Goal: Navigation & Orientation: Find specific page/section

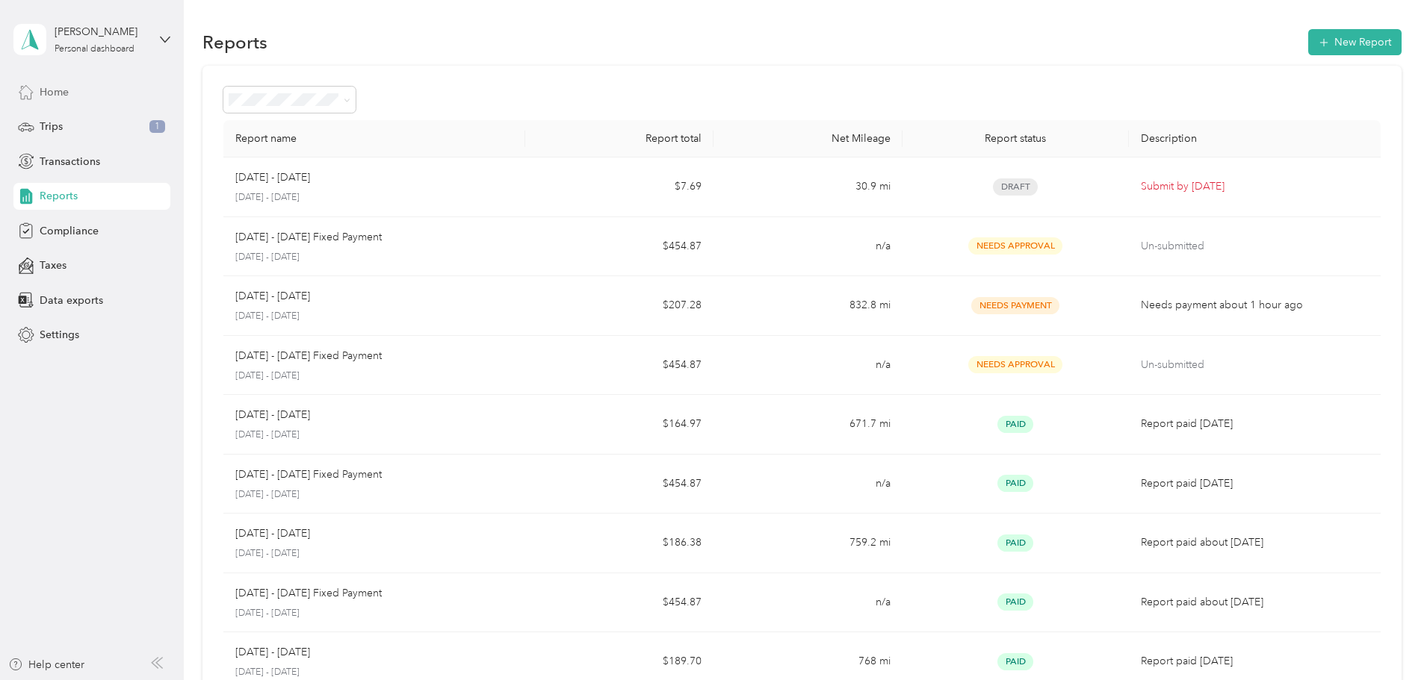
click at [45, 89] on span "Home" at bounding box center [54, 92] width 29 height 16
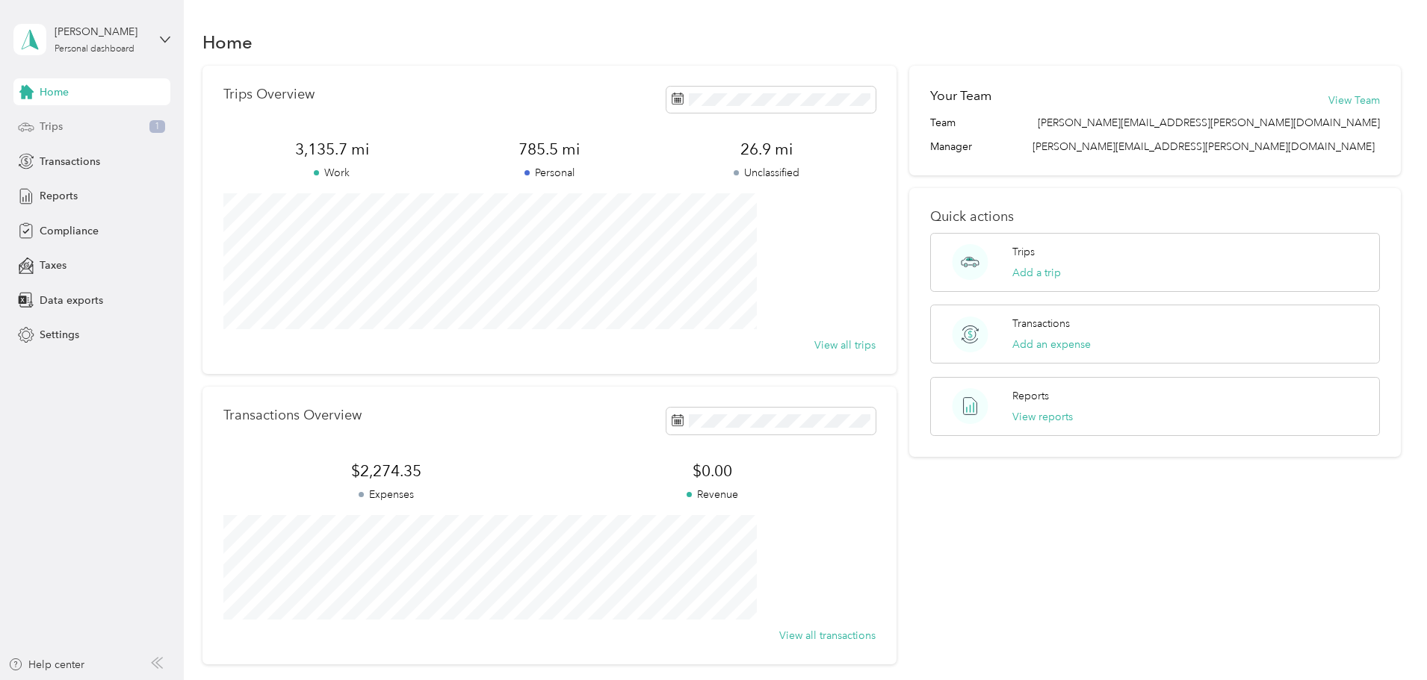
click at [71, 130] on div "Trips 1" at bounding box center [91, 127] width 157 height 27
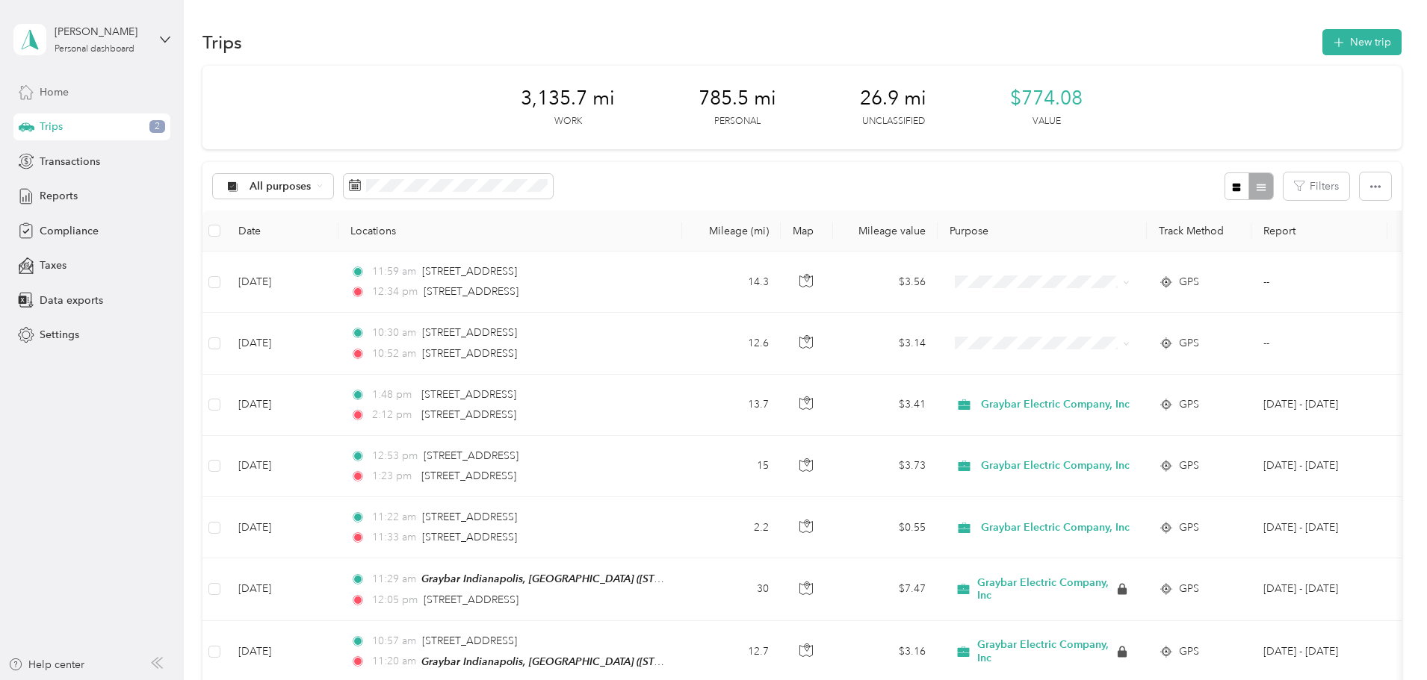
click at [72, 93] on div "Home" at bounding box center [91, 91] width 157 height 27
